Goal: Information Seeking & Learning: Find specific page/section

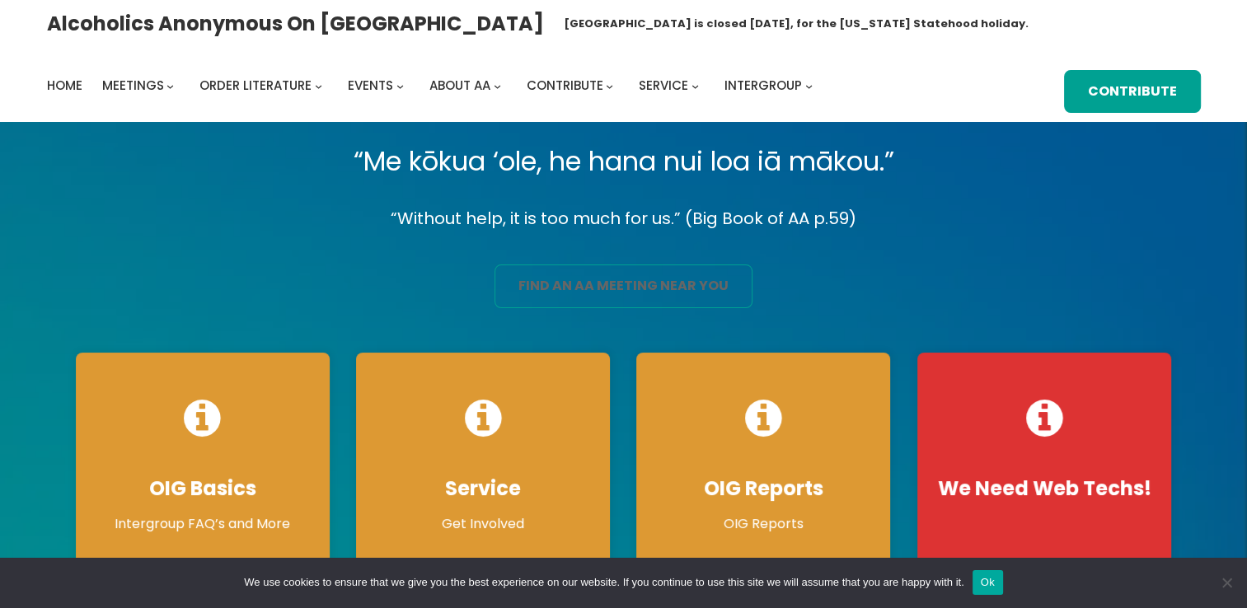
click at [578, 288] on link "find an aa meeting near you" at bounding box center [624, 287] width 258 height 44
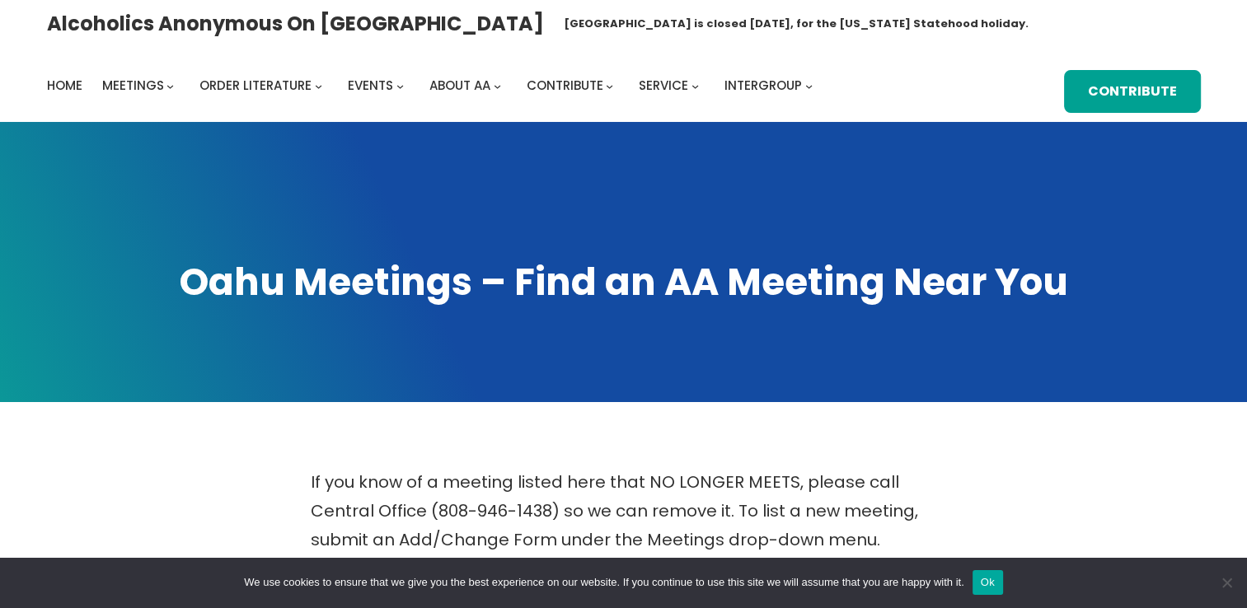
scroll to position [532, 0]
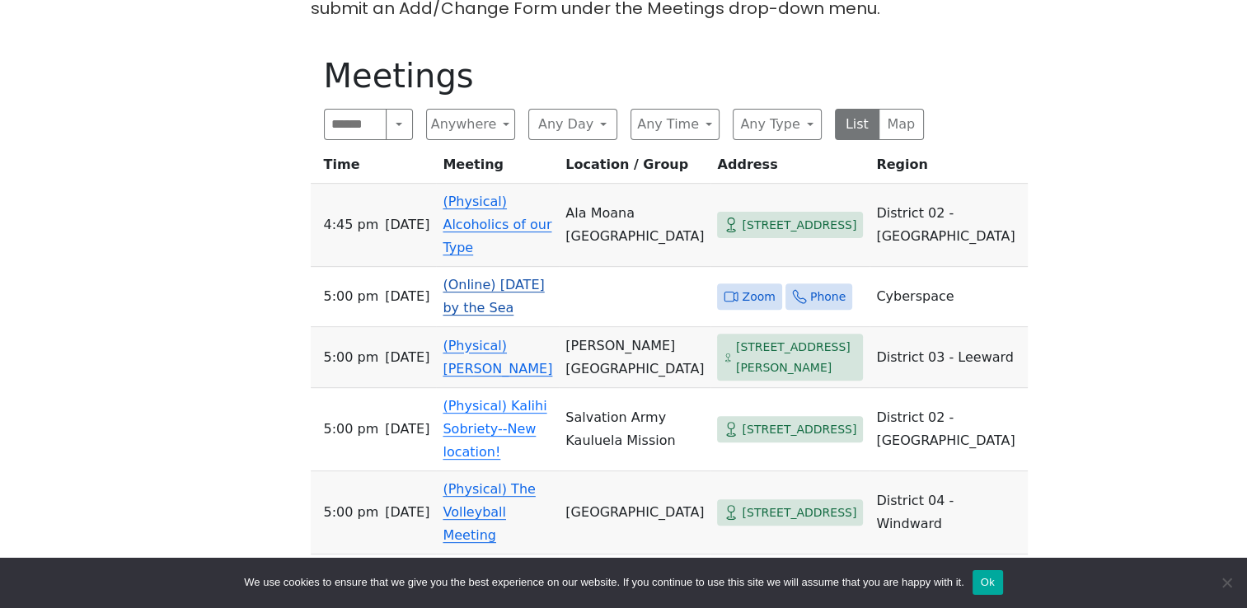
click at [742, 287] on span "Zoom" at bounding box center [758, 297] width 33 height 21
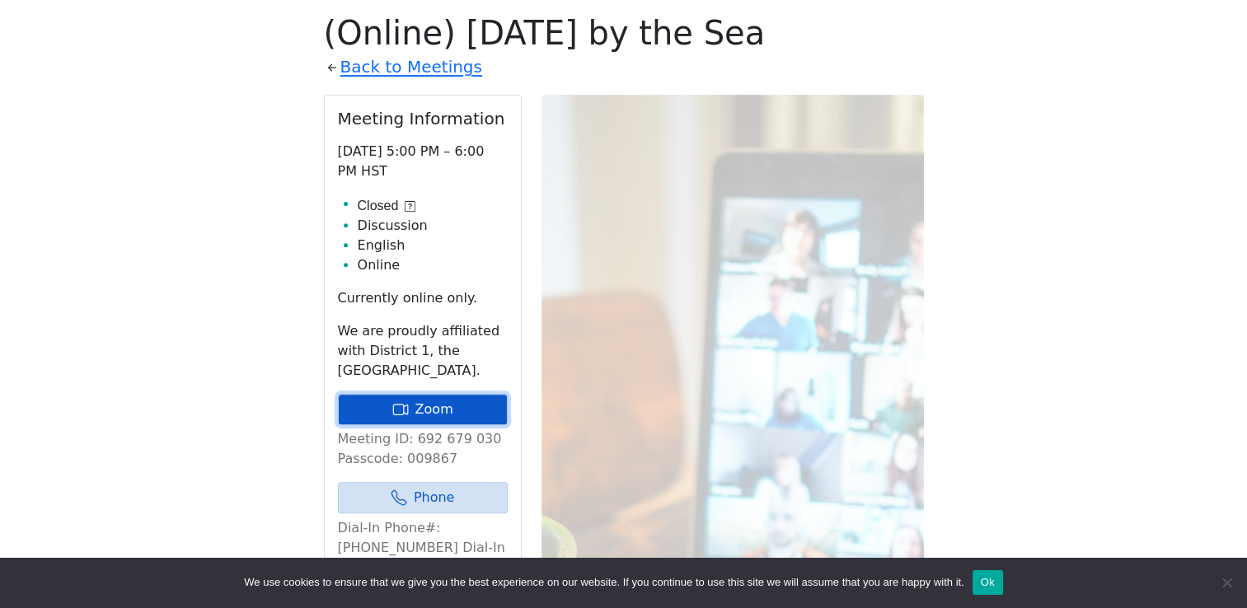
click at [448, 414] on link "Zoom" at bounding box center [423, 409] width 170 height 31
